Goal: Navigation & Orientation: Go to known website

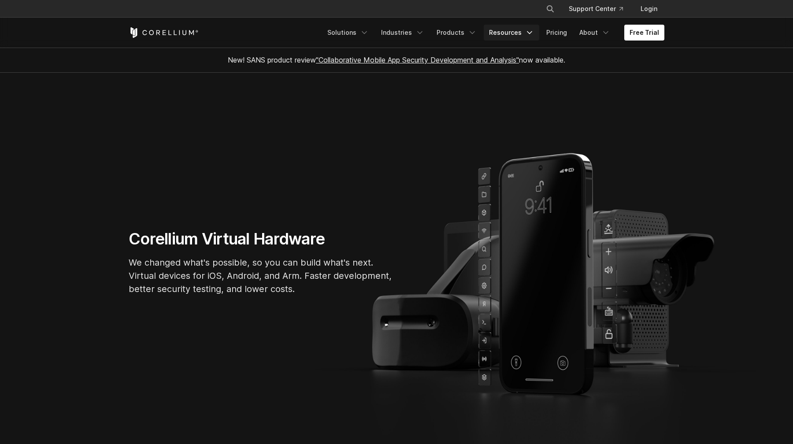
click at [514, 32] on link "Resources" at bounding box center [512, 33] width 56 height 16
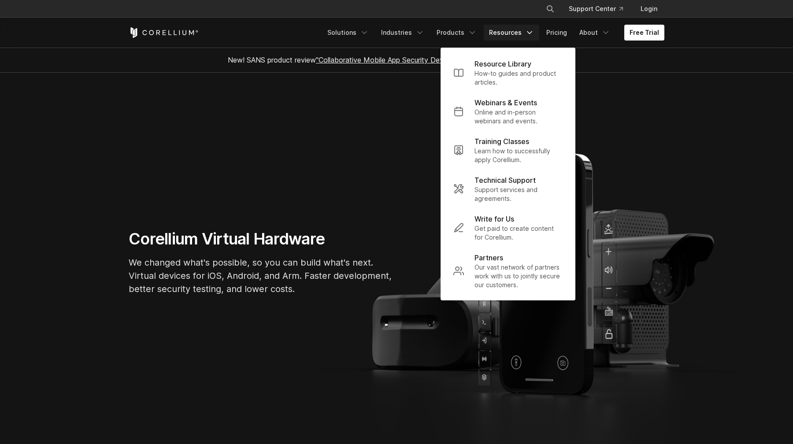
click at [514, 32] on link "Resources" at bounding box center [512, 33] width 56 height 16
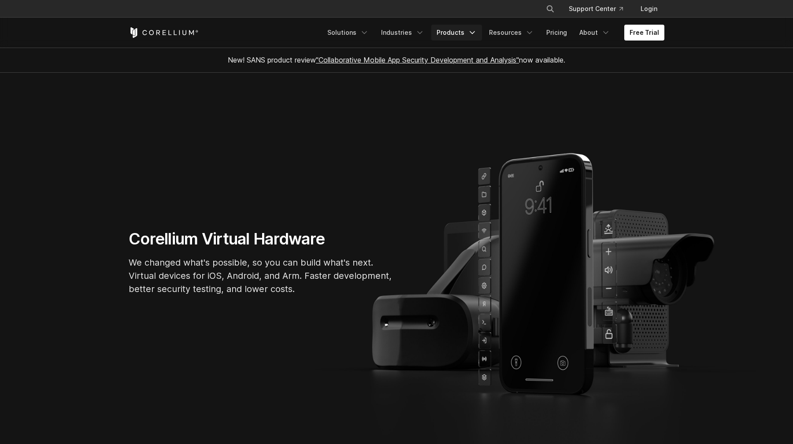
click at [461, 30] on link "Products" at bounding box center [456, 33] width 51 height 16
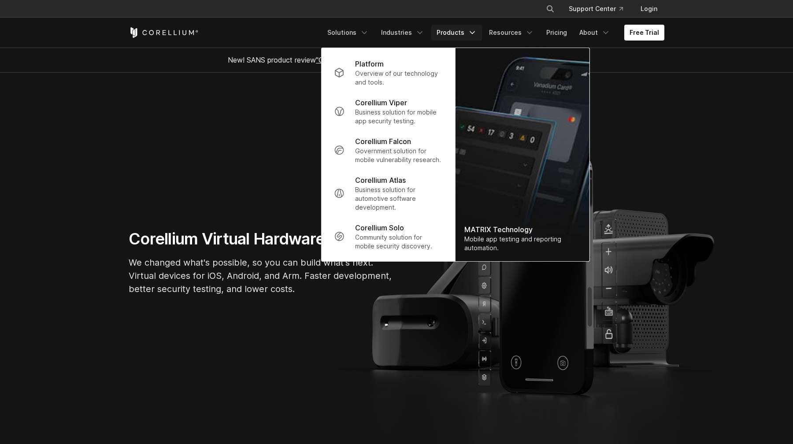
click at [461, 30] on link "Products" at bounding box center [456, 33] width 51 height 16
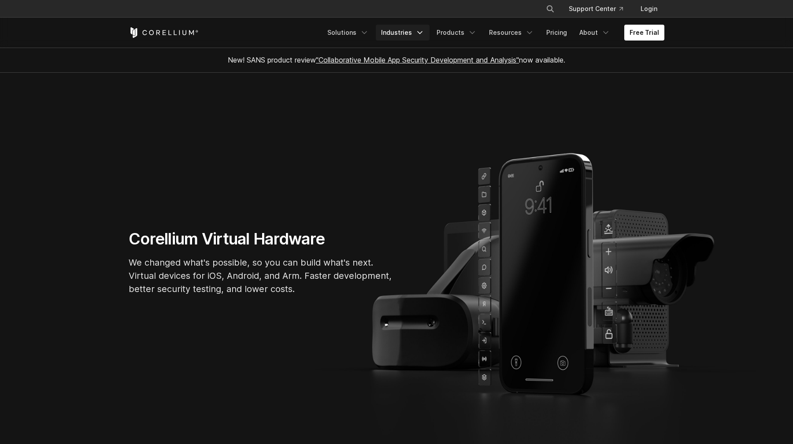
click at [413, 30] on link "Industries" at bounding box center [403, 33] width 54 height 16
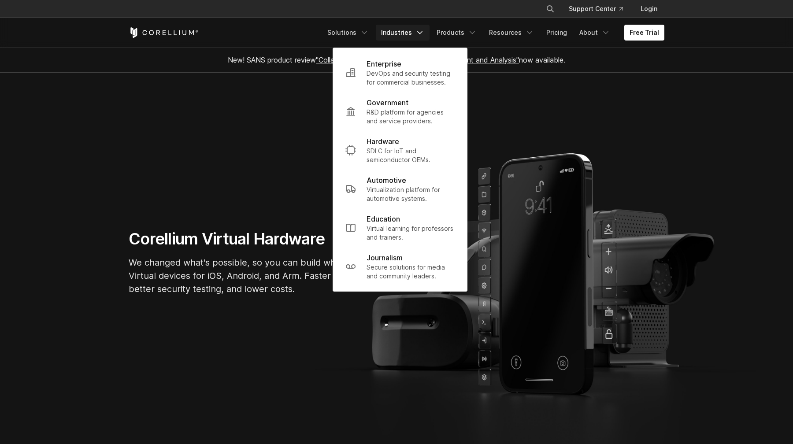
click at [413, 30] on link "Industries" at bounding box center [403, 33] width 54 height 16
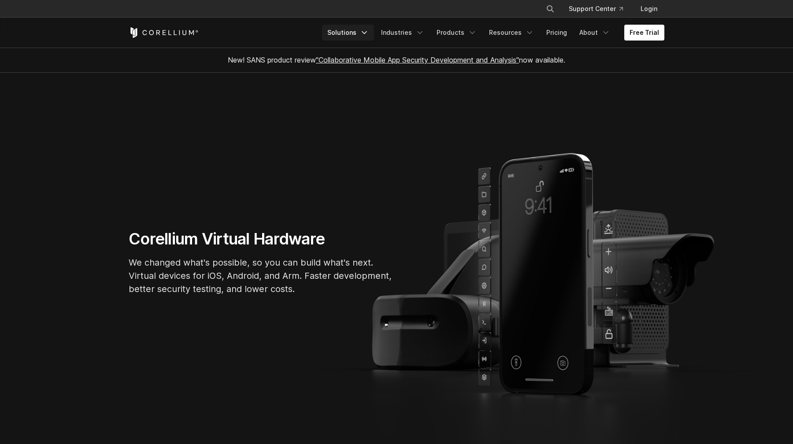
click at [369, 30] on icon "Navigation Menu" at bounding box center [364, 32] width 9 height 9
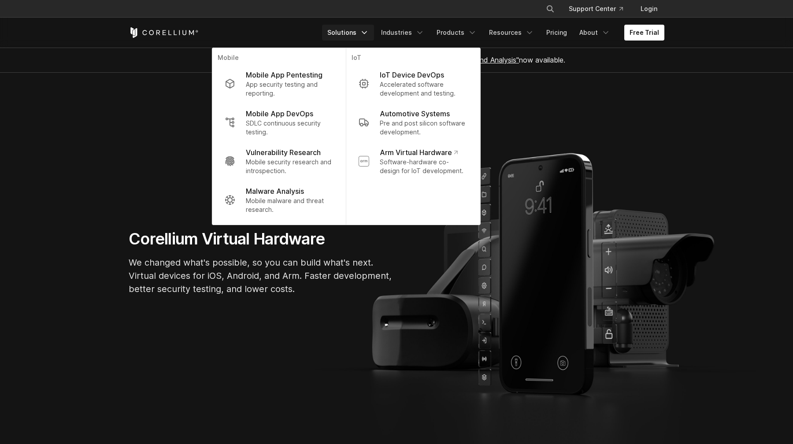
click at [369, 30] on icon "Navigation Menu" at bounding box center [364, 32] width 9 height 9
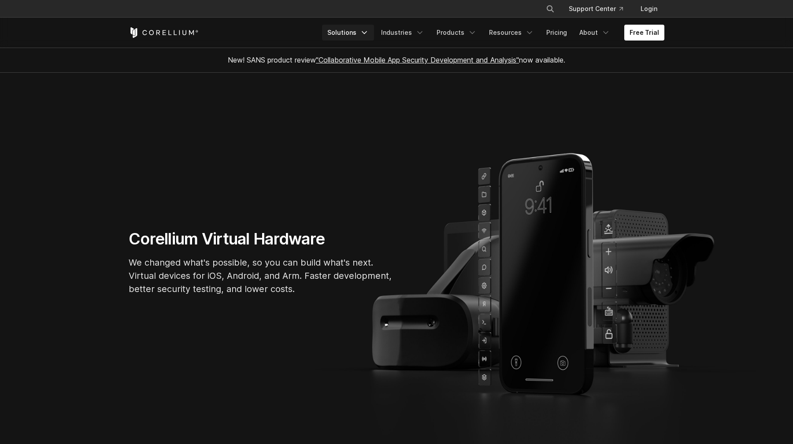
click at [369, 30] on icon "Navigation Menu" at bounding box center [364, 32] width 9 height 9
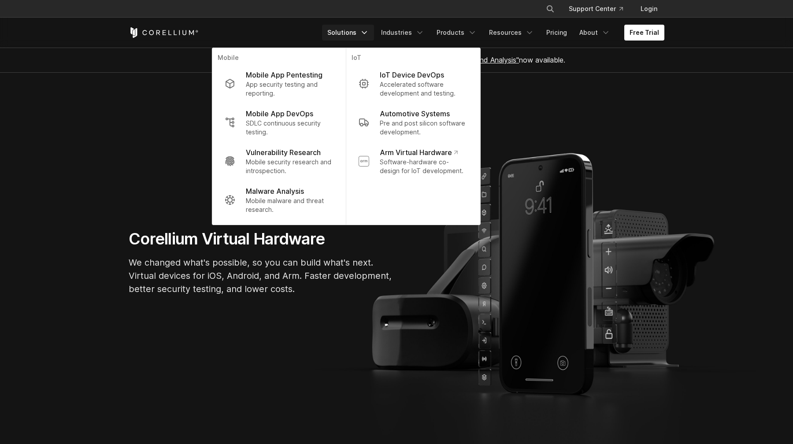
click at [369, 256] on p "We changed what's possible, so you can build what's next. Virtual devices for i…" at bounding box center [261, 276] width 264 height 40
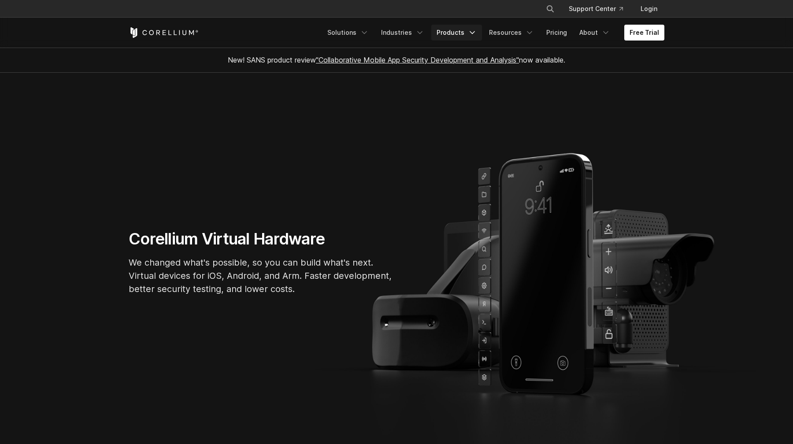
click at [456, 32] on link "Products" at bounding box center [456, 33] width 51 height 16
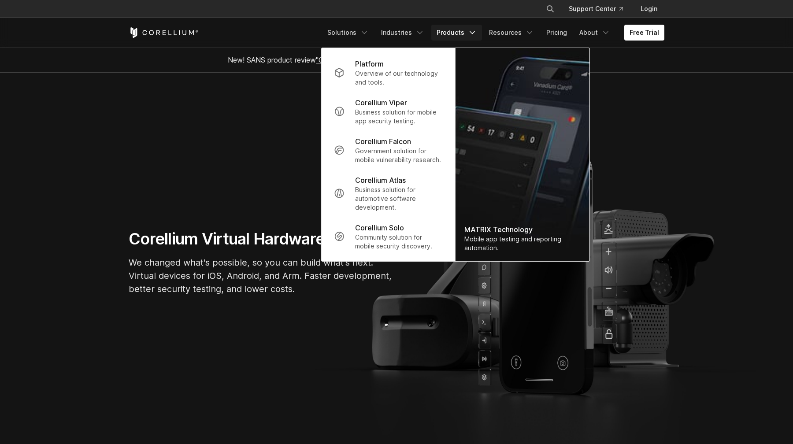
click at [300, 206] on section "Corellium Virtual Hardware We changed what's possible, so you can build what's …" at bounding box center [396, 266] width 793 height 386
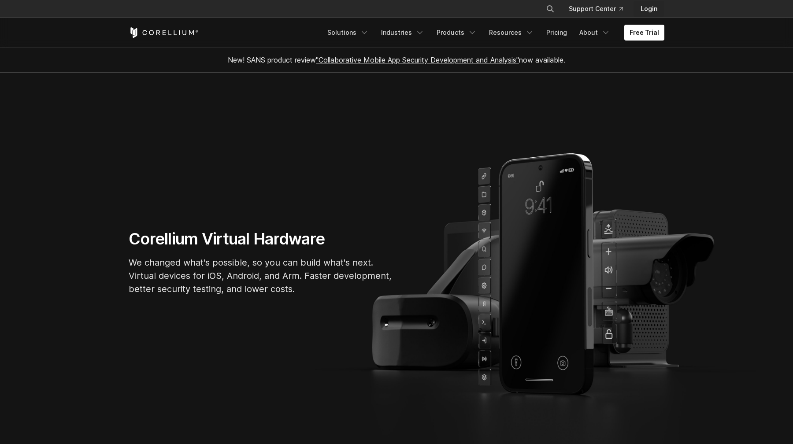
click at [643, 9] on link "Login" at bounding box center [649, 9] width 31 height 16
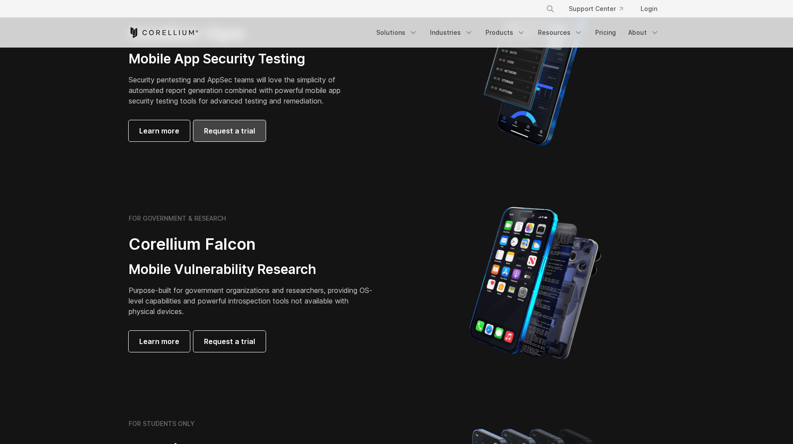
scroll to position [256, 0]
